Goal: Use online tool/utility: Utilize a website feature to perform a specific function

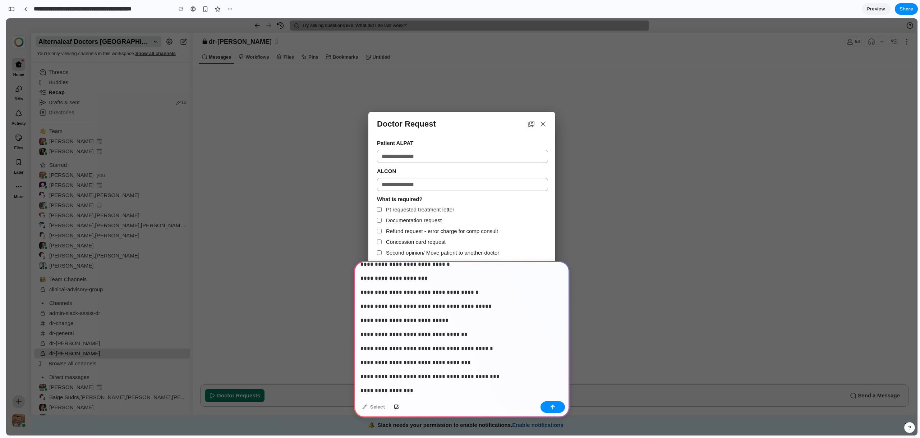
scroll to position [111, 0]
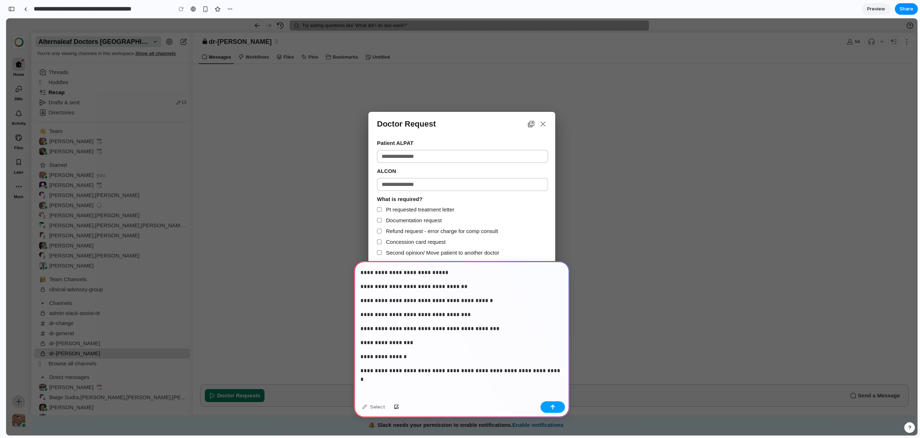
click at [554, 407] on div "button" at bounding box center [552, 406] width 5 height 5
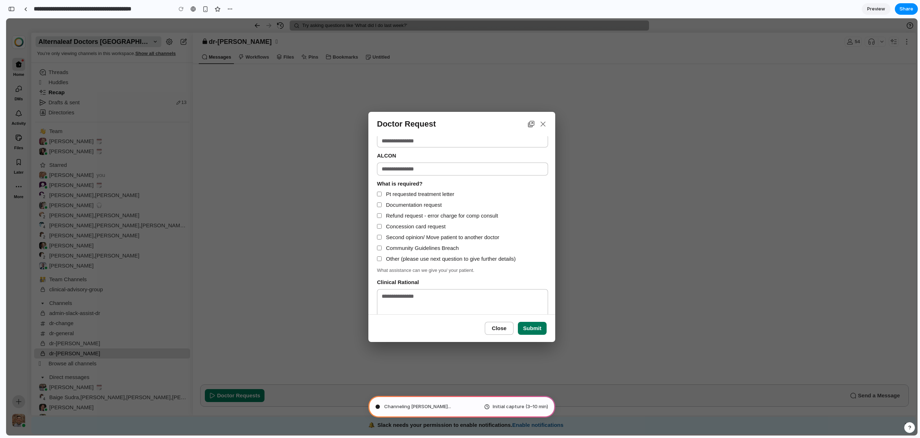
scroll to position [0, 0]
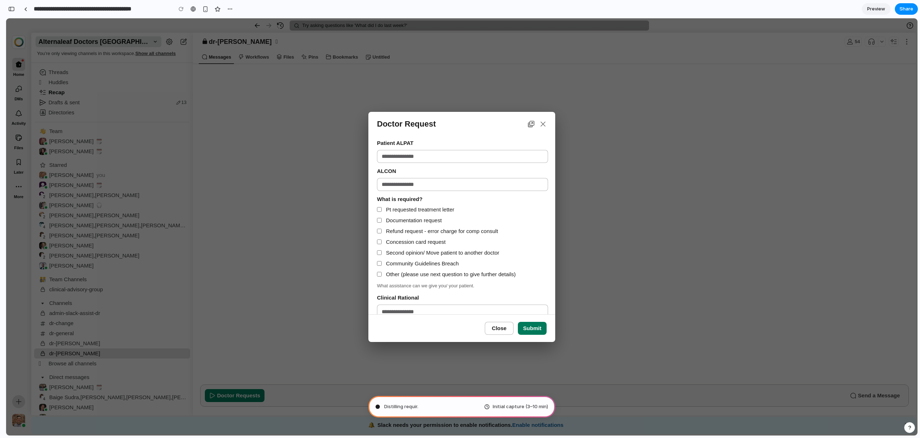
type input "**********"
click at [490, 183] on input "ALCON" at bounding box center [462, 184] width 171 height 13
click at [471, 156] on input "Patient ALPAT" at bounding box center [462, 156] width 171 height 13
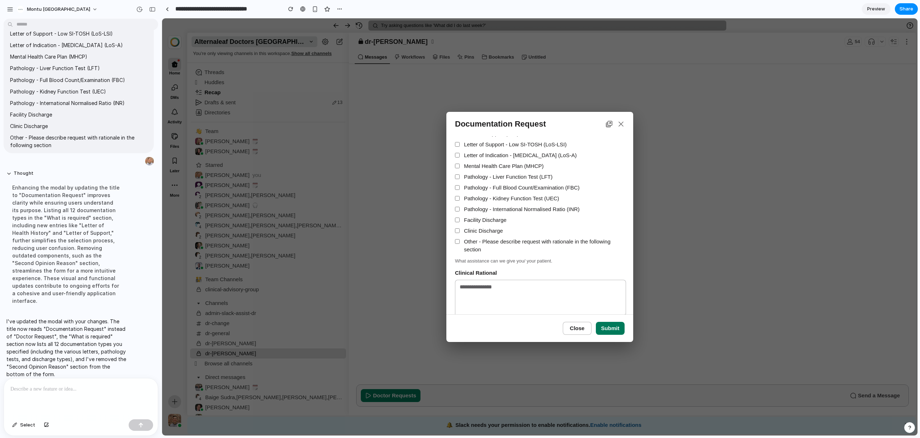
scroll to position [111, 0]
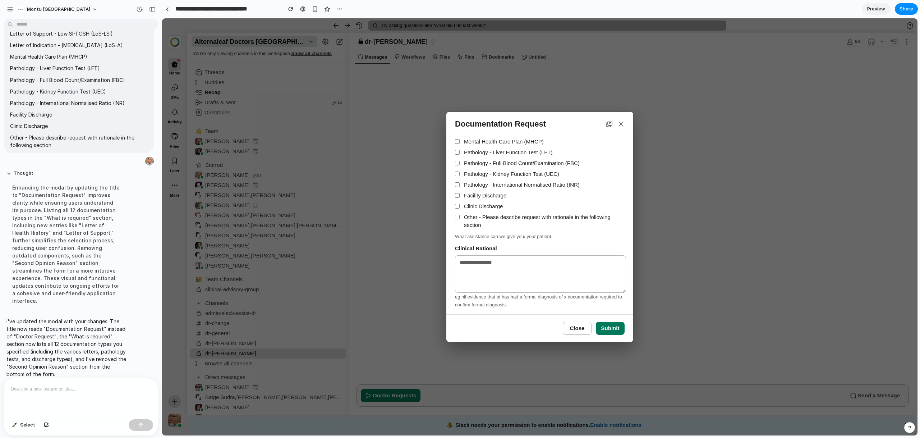
click at [608, 124] on icon "button" at bounding box center [609, 124] width 6 height 6
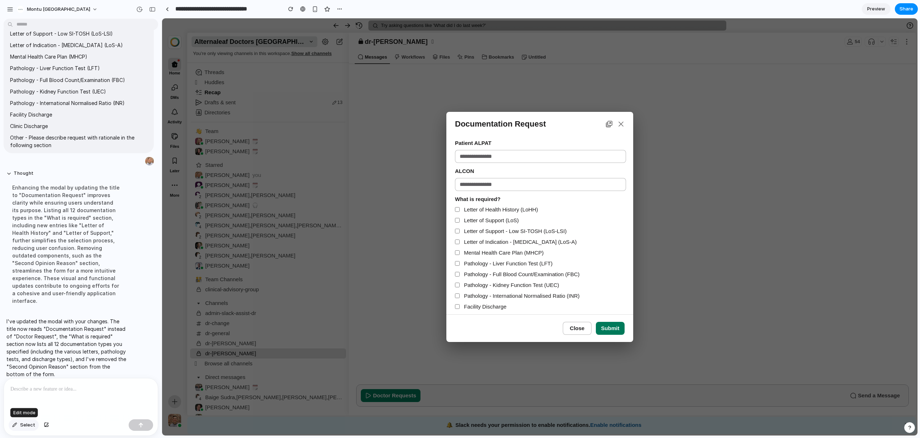
click at [10, 425] on button "Select" at bounding box center [24, 425] width 30 height 12
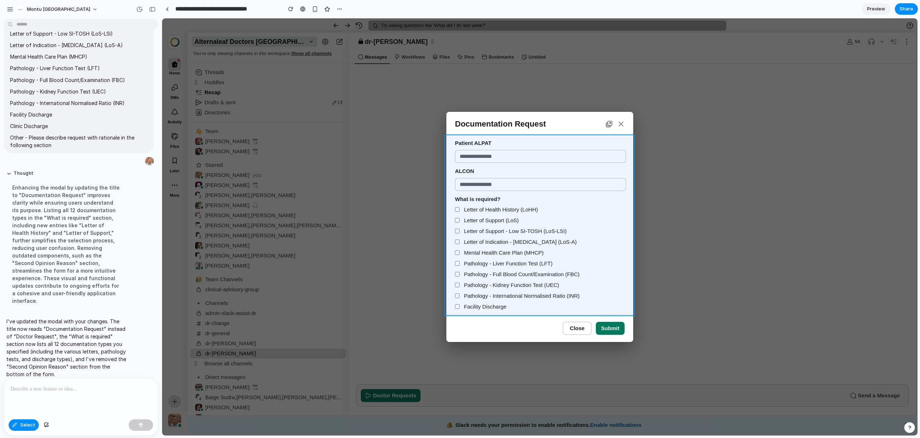
click at [447, 156] on div at bounding box center [539, 227] width 755 height 417
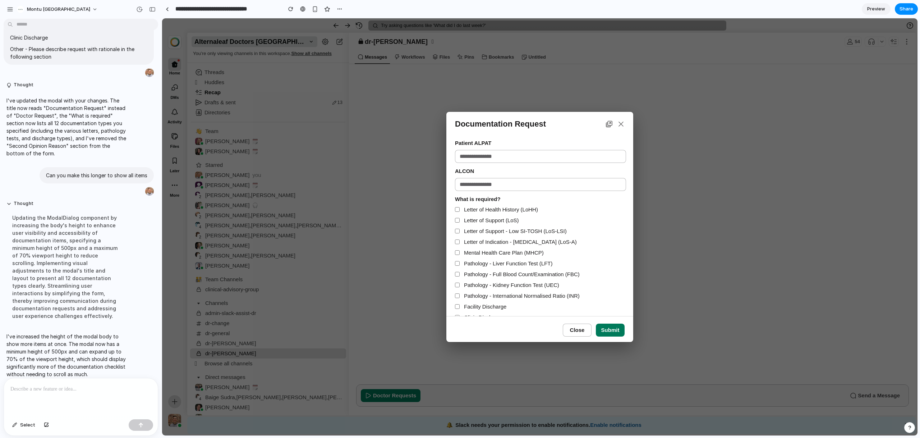
click at [608, 125] on icon "button" at bounding box center [609, 124] width 6 height 6
drag, startPoint x: 28, startPoint y: 423, endPoint x: 154, endPoint y: 353, distance: 144.5
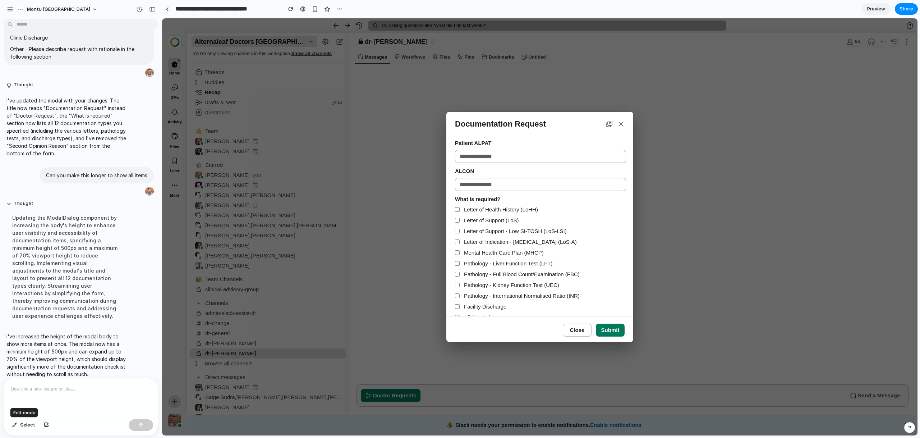
click at [28, 423] on span "Select" at bounding box center [27, 424] width 15 height 7
click at [486, 199] on div at bounding box center [539, 227] width 755 height 417
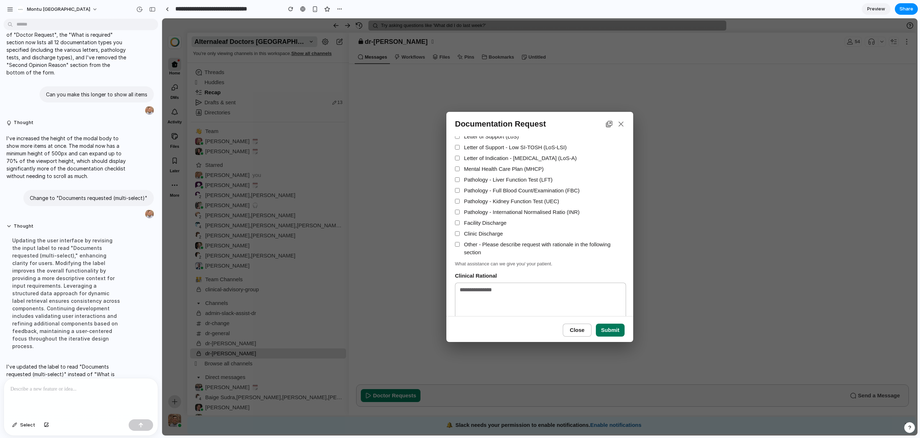
scroll to position [109, 0]
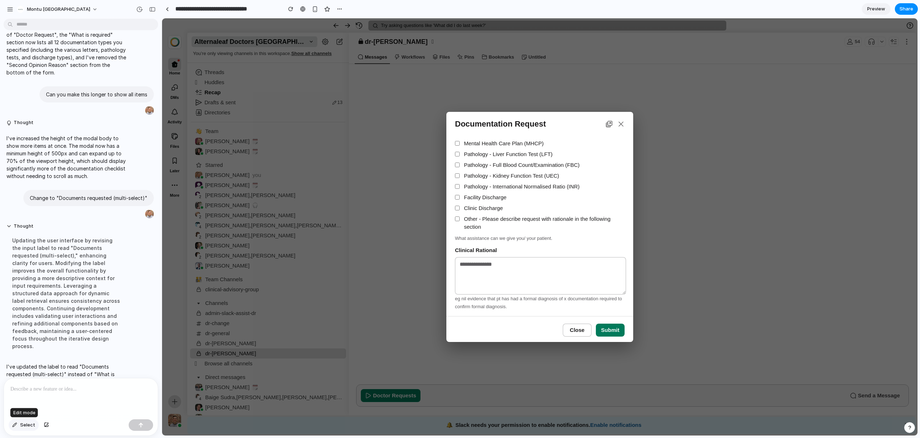
click at [19, 422] on button "Select" at bounding box center [24, 425] width 30 height 12
click at [478, 249] on div at bounding box center [539, 227] width 755 height 417
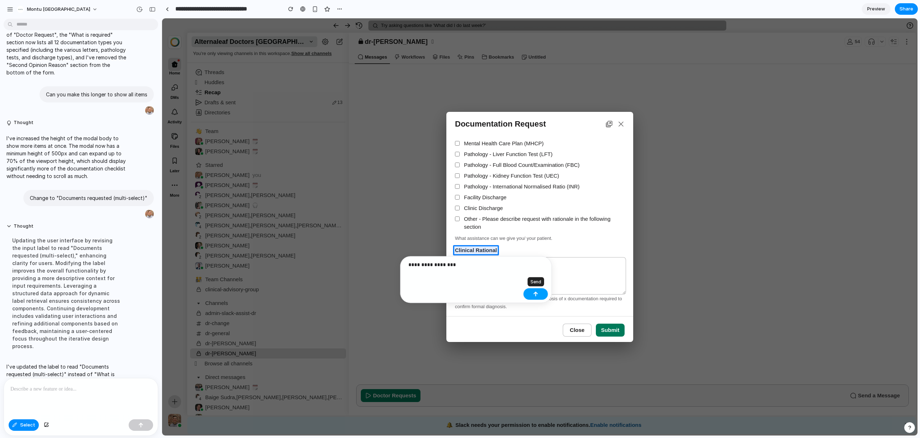
click at [538, 295] on div "button" at bounding box center [535, 294] width 5 height 5
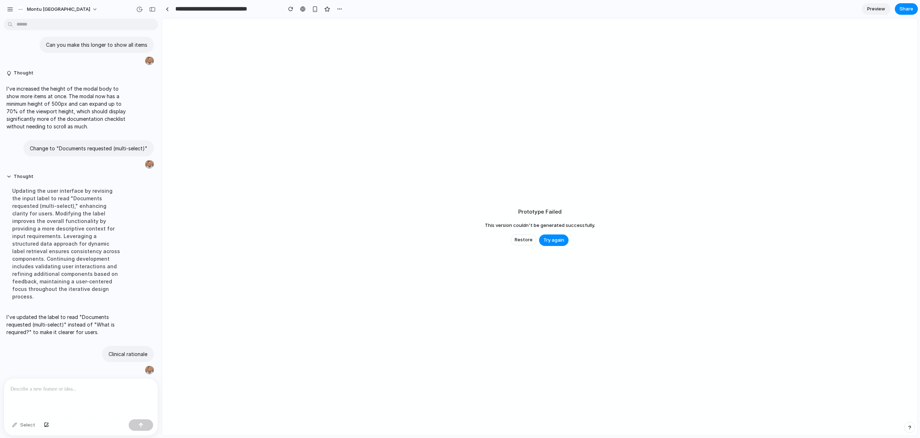
scroll to position [301, 0]
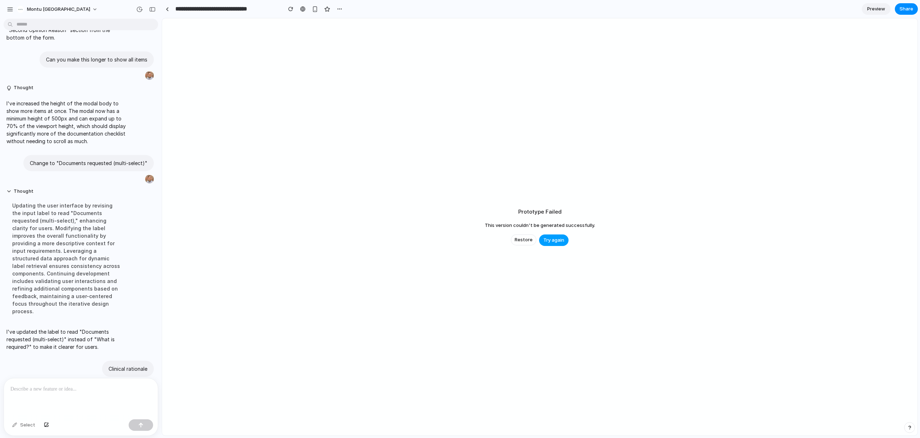
click at [558, 238] on span "Try again" at bounding box center [554, 240] width 21 height 7
